Goal: Entertainment & Leisure: Consume media (video, audio)

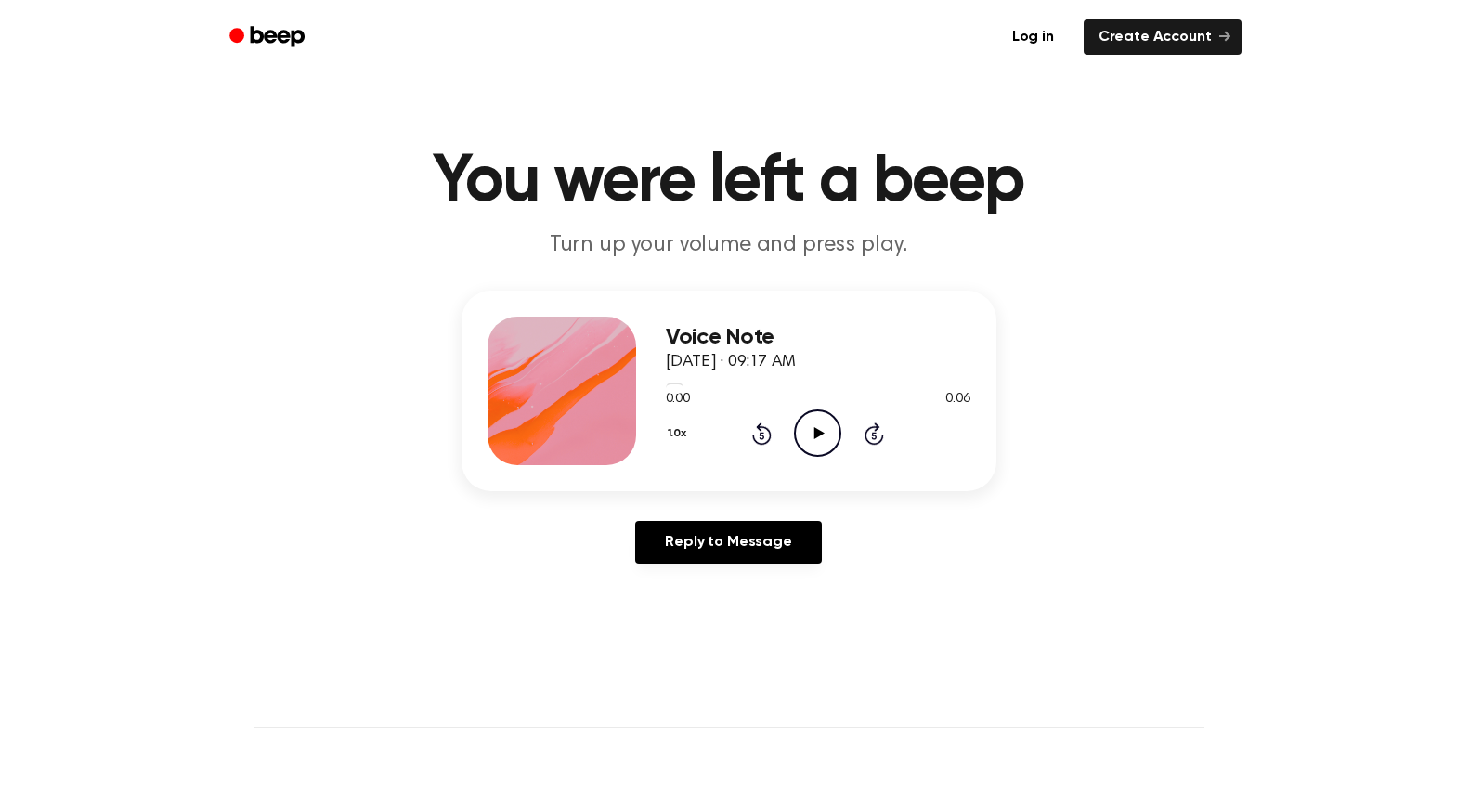
click at [817, 441] on icon "Play Audio" at bounding box center [817, 433] width 47 height 47
click at [822, 437] on icon "Play Audio" at bounding box center [817, 433] width 47 height 47
click at [822, 434] on icon at bounding box center [820, 433] width 10 height 12
click at [813, 439] on icon "Play Audio" at bounding box center [817, 433] width 47 height 47
click at [807, 438] on icon "Play Audio" at bounding box center [817, 433] width 47 height 47
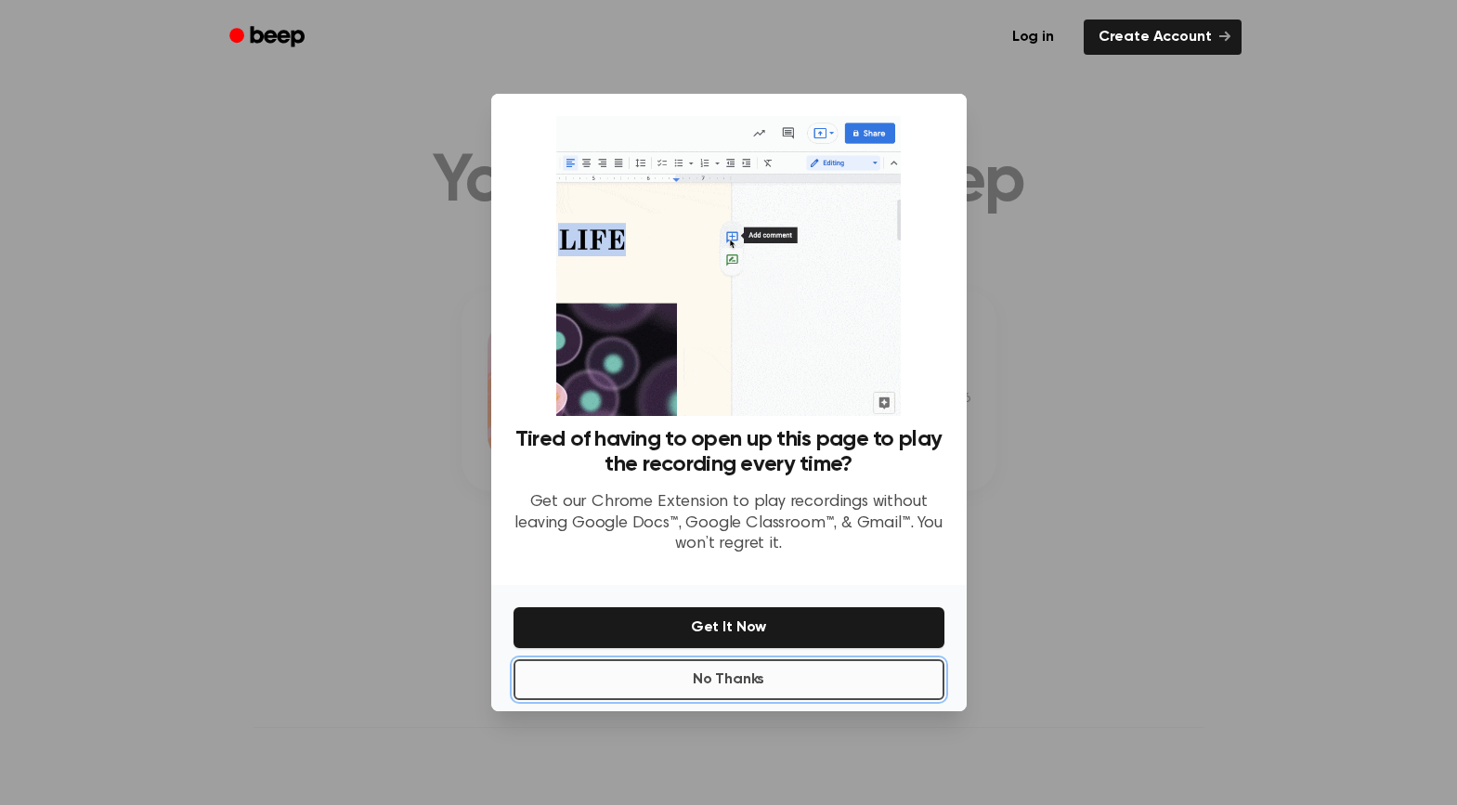
click at [730, 680] on button "No Thanks" at bounding box center [729, 679] width 431 height 41
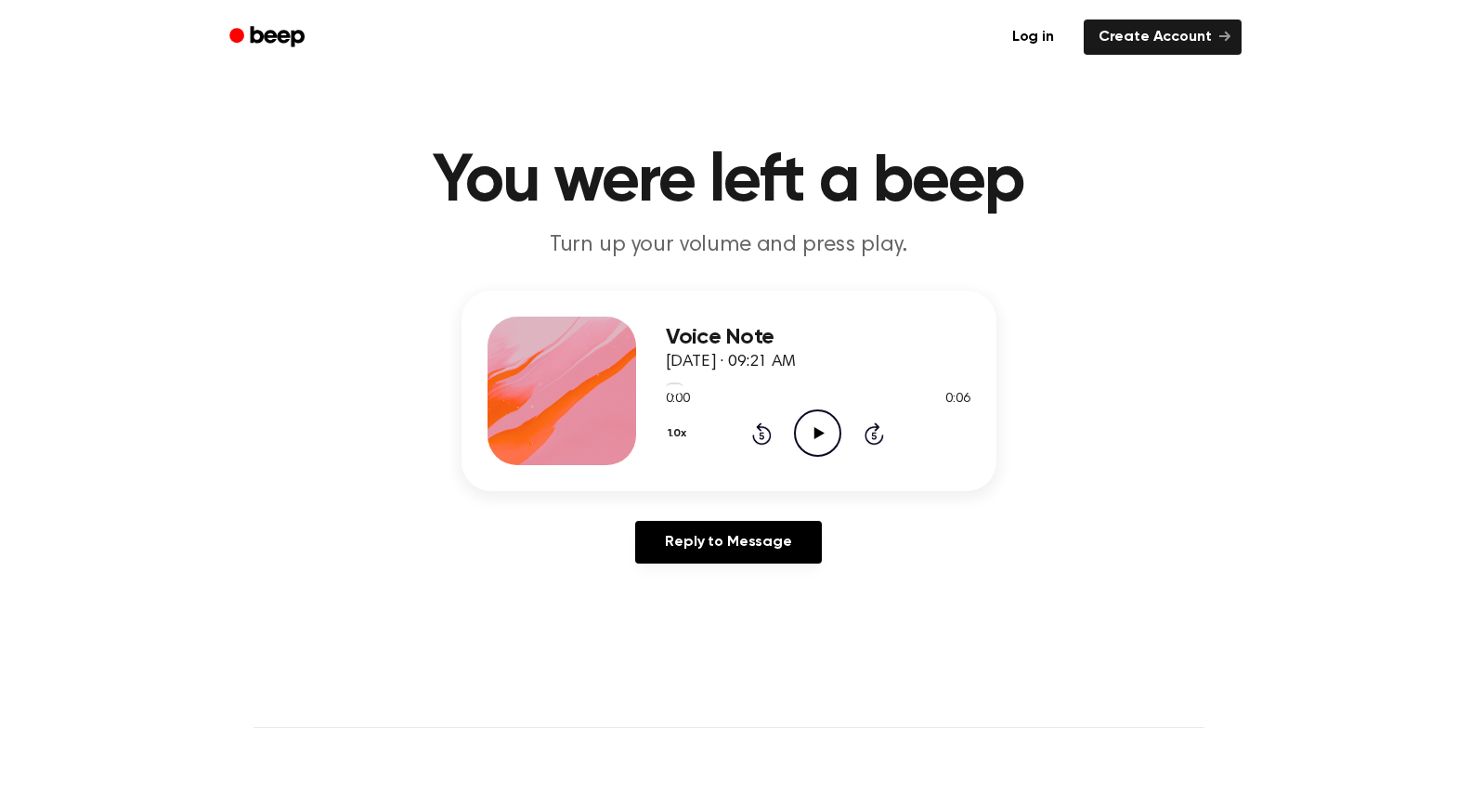
click at [818, 433] on icon at bounding box center [820, 433] width 10 height 12
click at [816, 432] on icon at bounding box center [820, 433] width 10 height 12
click at [822, 430] on icon "Play Audio" at bounding box center [817, 433] width 47 height 47
click at [824, 439] on icon "Play Audio" at bounding box center [817, 433] width 47 height 47
click at [815, 440] on icon "Play Audio" at bounding box center [817, 433] width 47 height 47
